Goal: Task Accomplishment & Management: Manage account settings

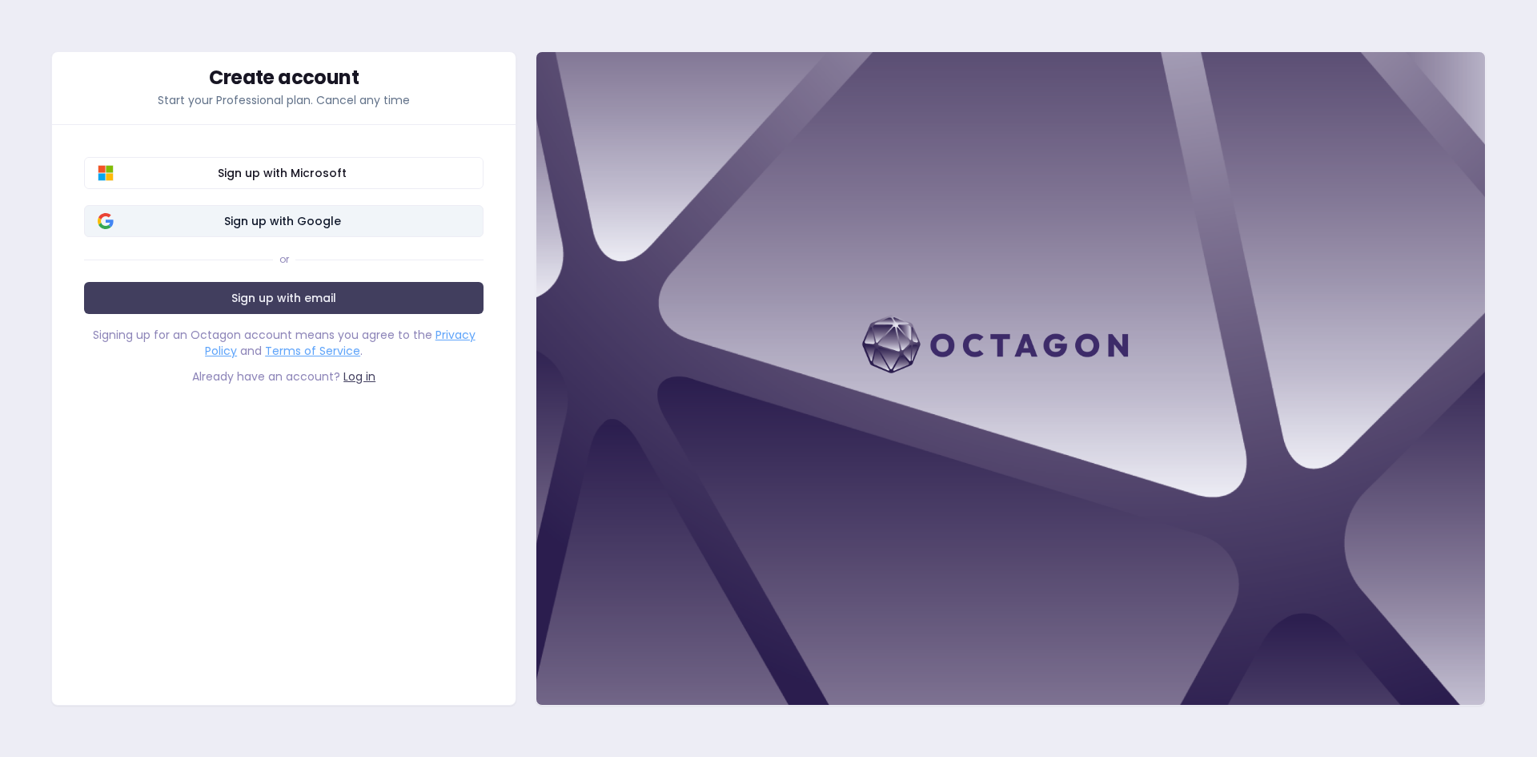
click at [269, 219] on span "Sign up with Google" at bounding box center [282, 221] width 376 height 16
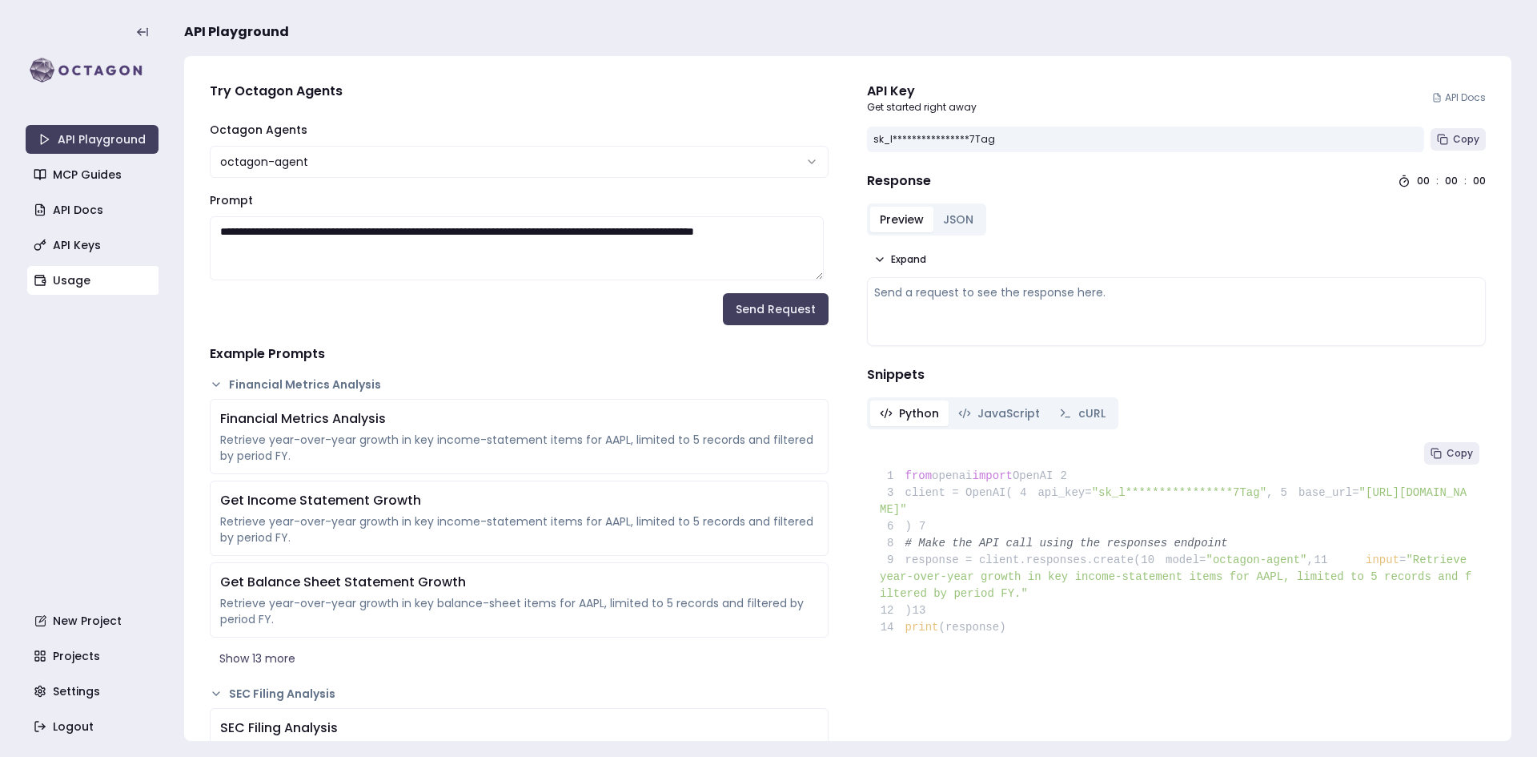
click at [65, 279] on link "Usage" at bounding box center [93, 280] width 133 height 29
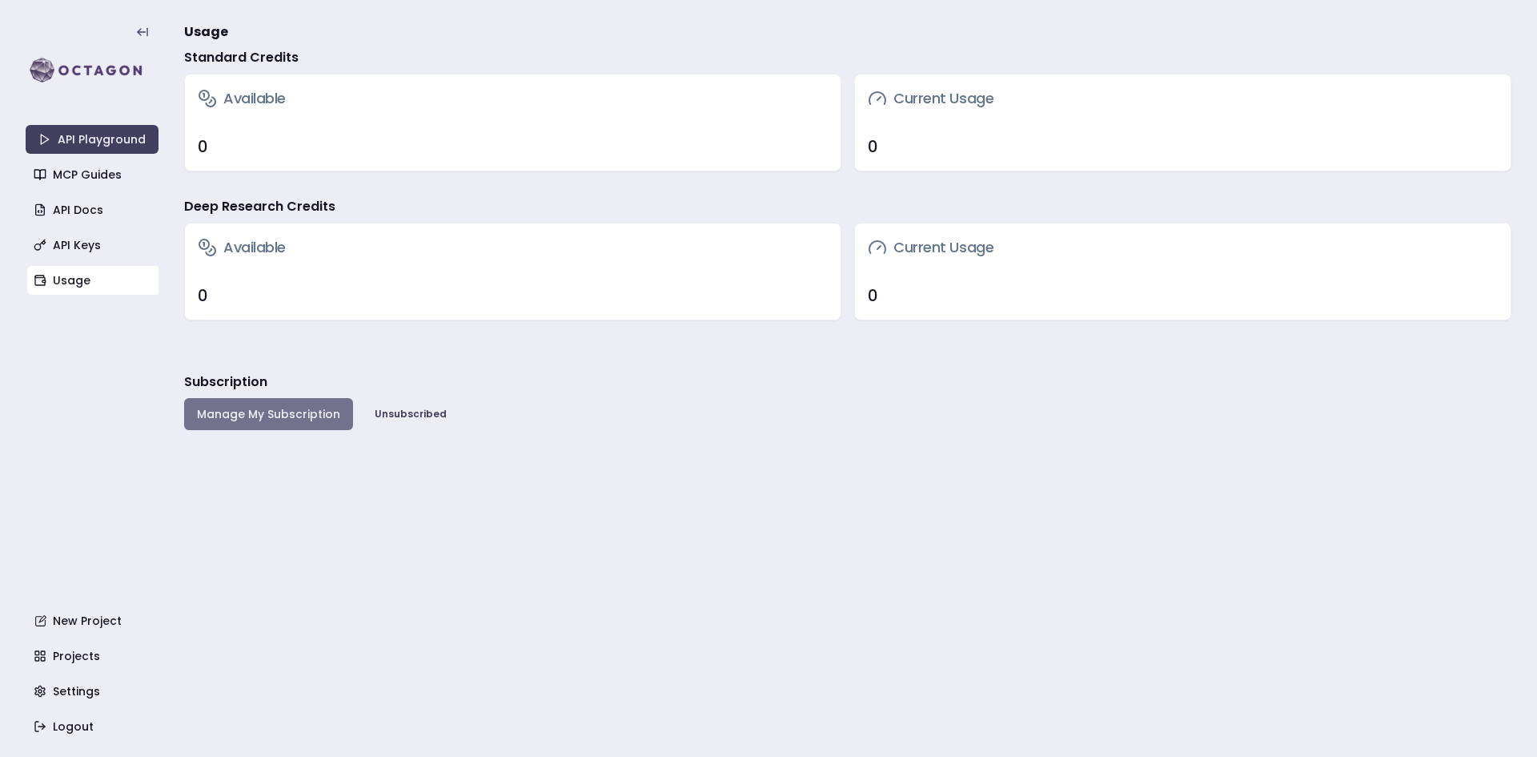
click at [253, 416] on button "Manage My Subscription" at bounding box center [268, 414] width 169 height 32
